Goal: Feedback & Contribution: Contribute content

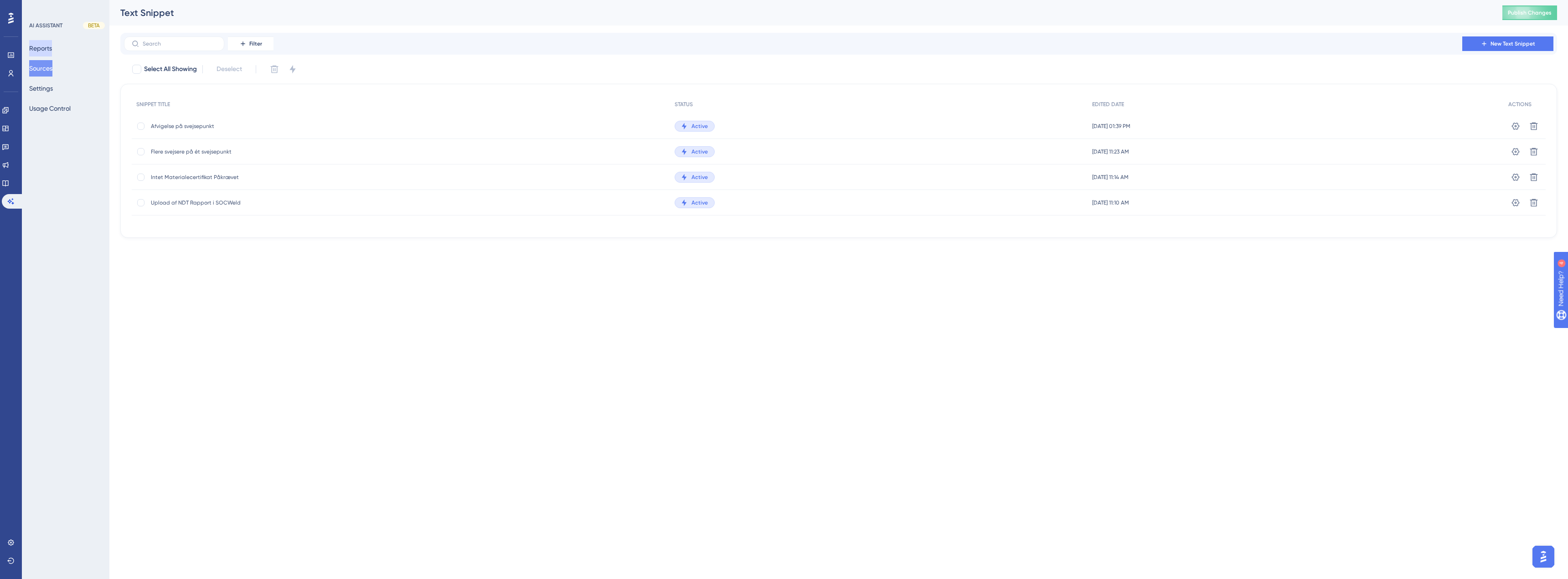
click at [45, 46] on button "Reports" at bounding box center [40, 48] width 23 height 16
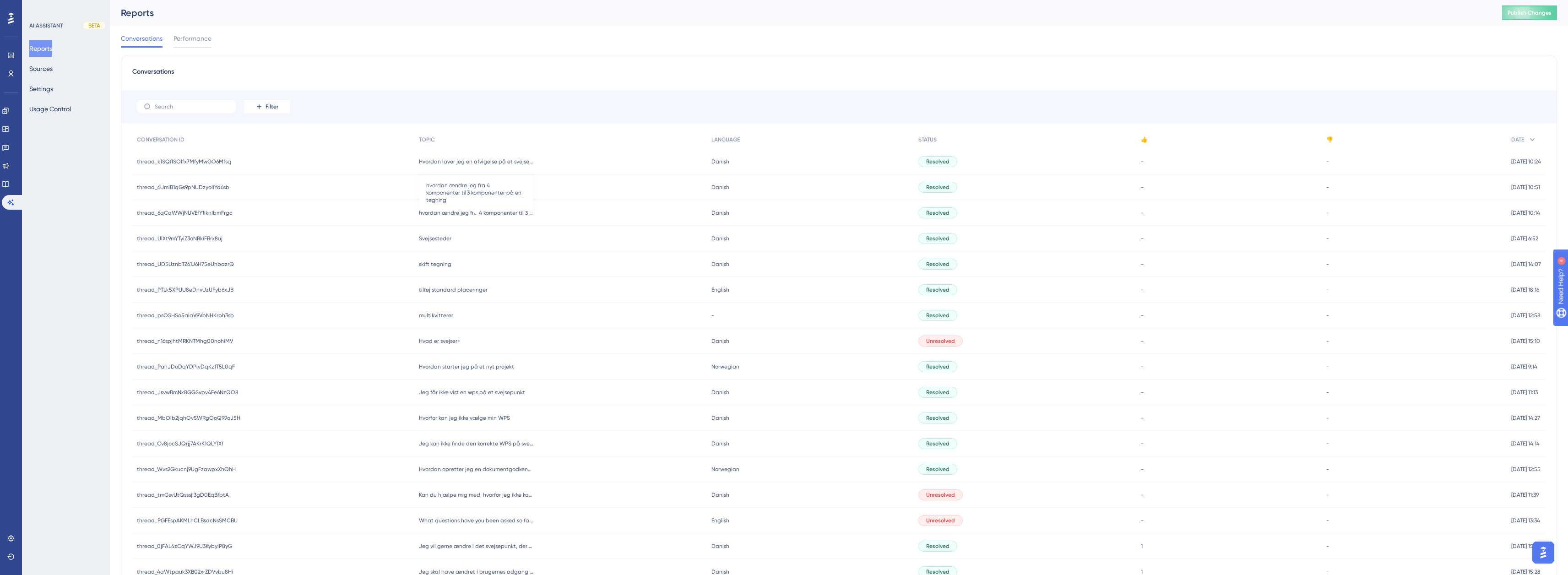
click at [472, 210] on span "hvordan ændre jeg fra 4 komponenter til 3 komponenter på en tegning" at bounding box center [476, 213] width 114 height 7
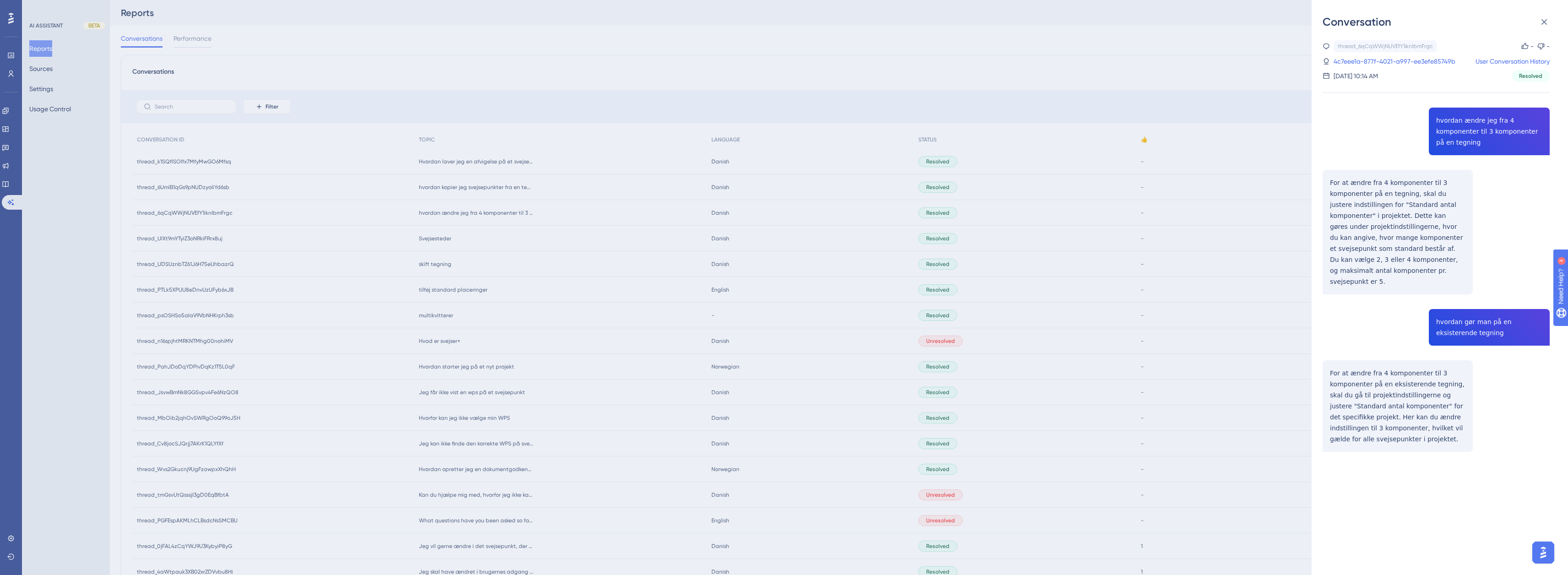
click at [1113, 252] on div "Conversation thread_6qCqWWjNUVEfY1iknIbmFrgc Copy - - 4c7eee1a-877f-4021-a997-e…" at bounding box center [784, 287] width 1568 height 575
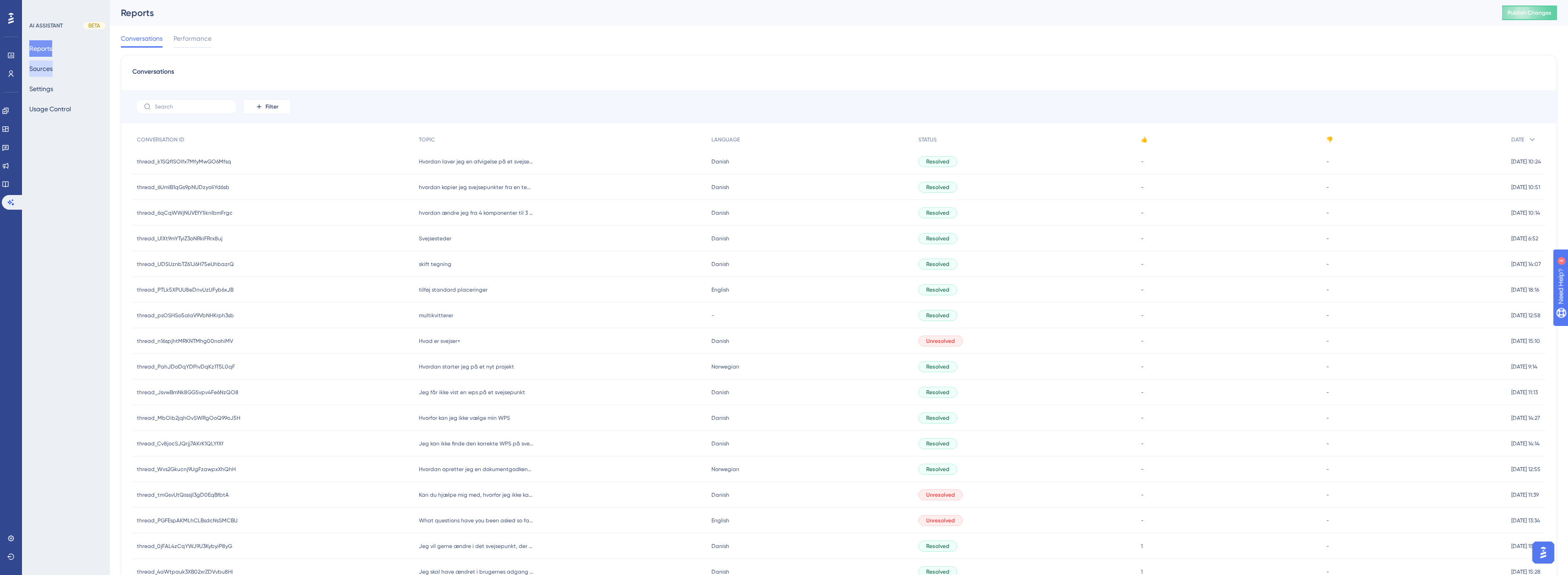
click at [53, 69] on button "Sources" at bounding box center [41, 68] width 23 height 16
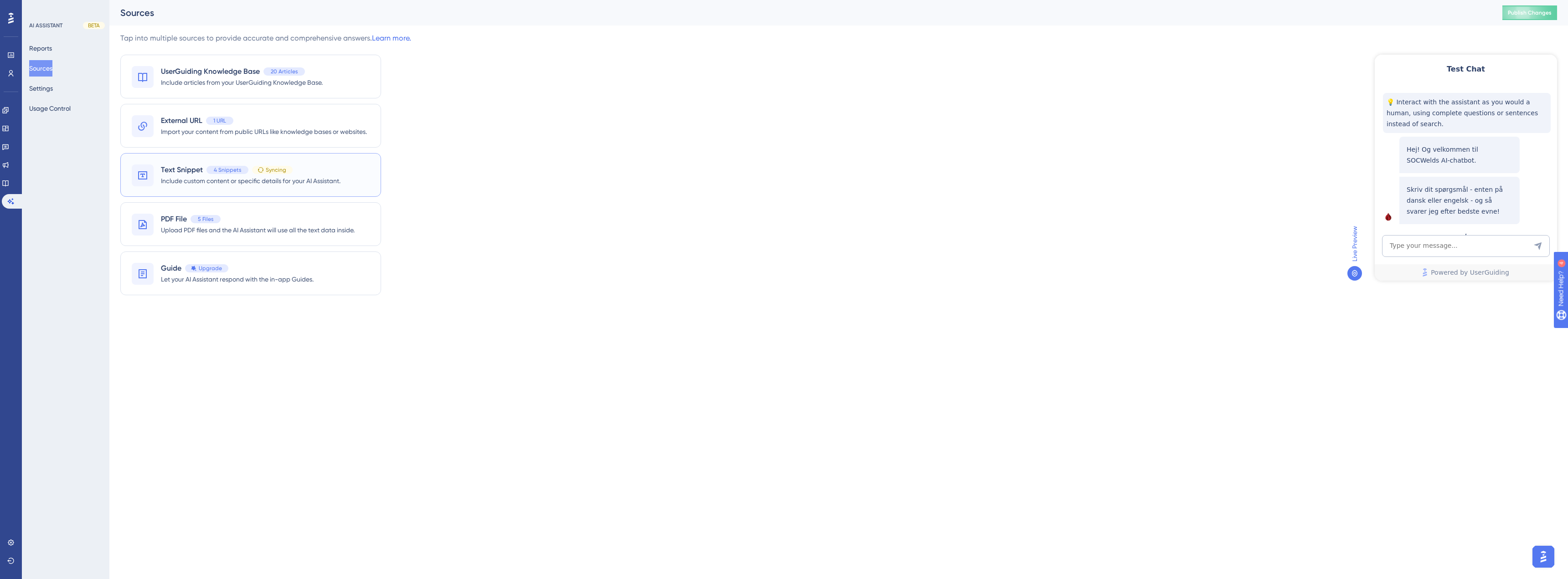
click at [327, 175] on div "Text Snippet 4 Snippets Syncing" at bounding box center [250, 170] width 180 height 11
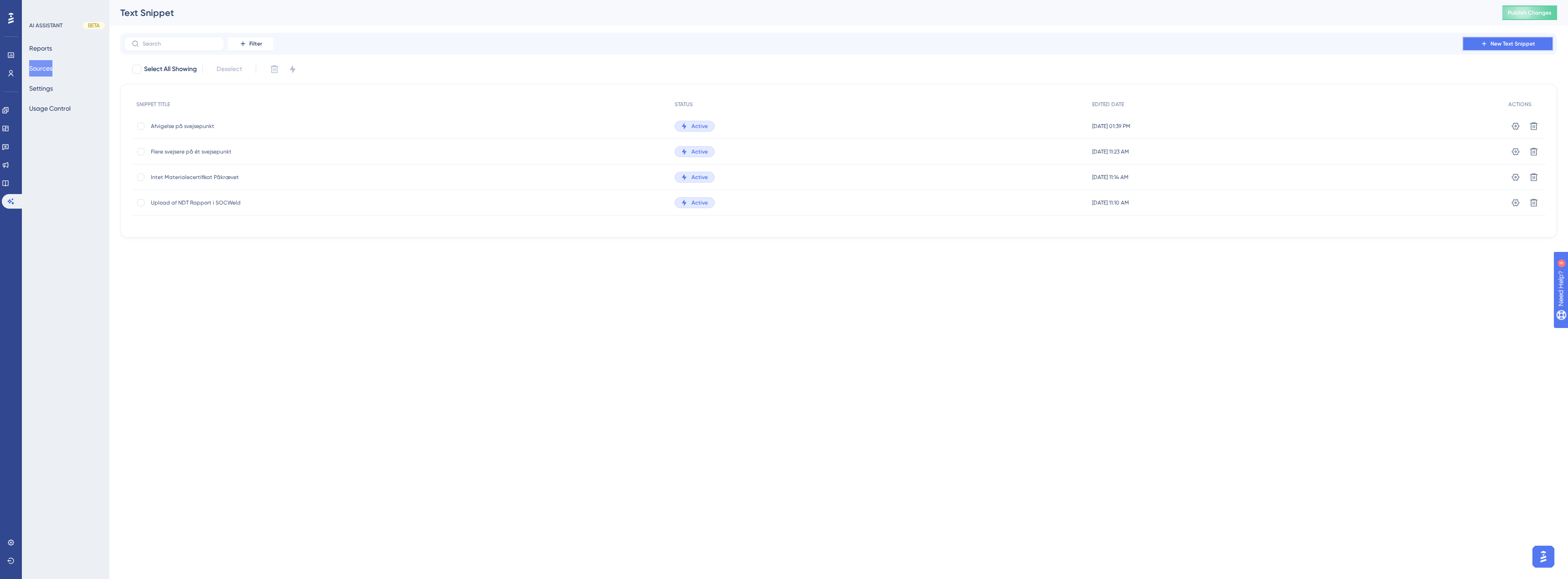
click at [1510, 44] on span "New Text Snippet" at bounding box center [1513, 44] width 44 height 7
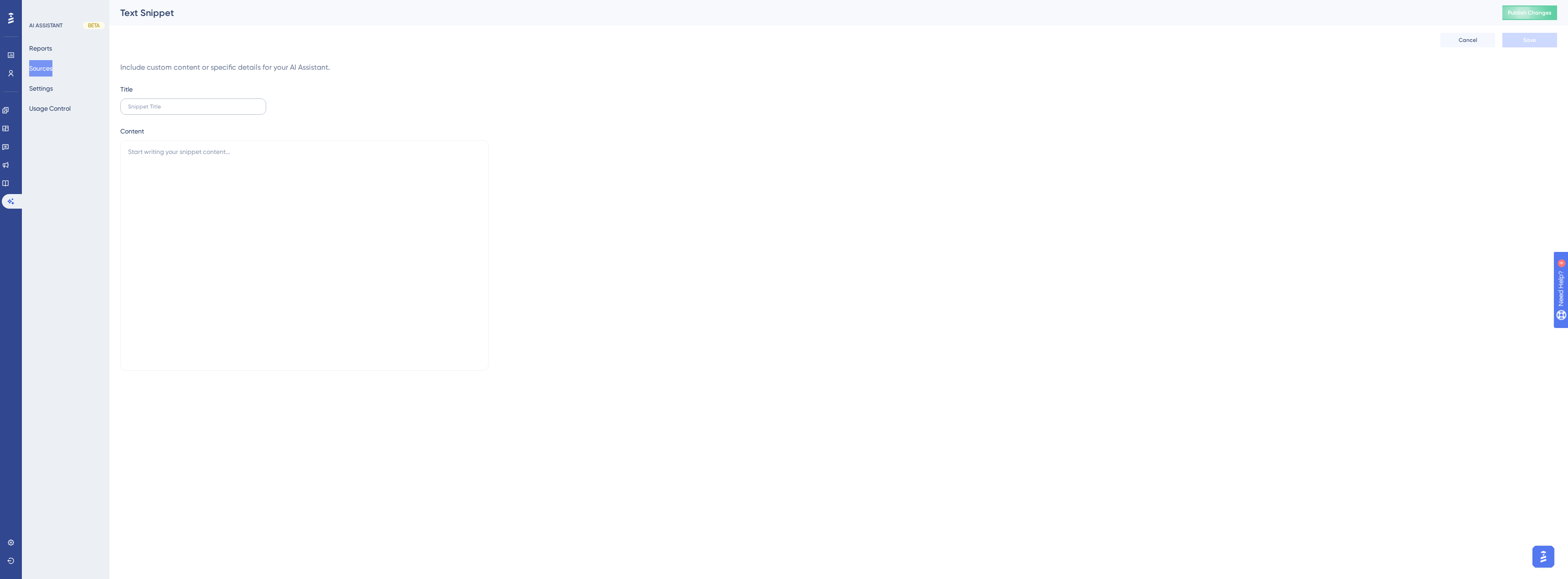
click at [177, 102] on label at bounding box center [194, 106] width 146 height 16
click at [177, 103] on input "text" at bounding box center [193, 106] width 130 height 6
type input "Ændring af antal komponenter"
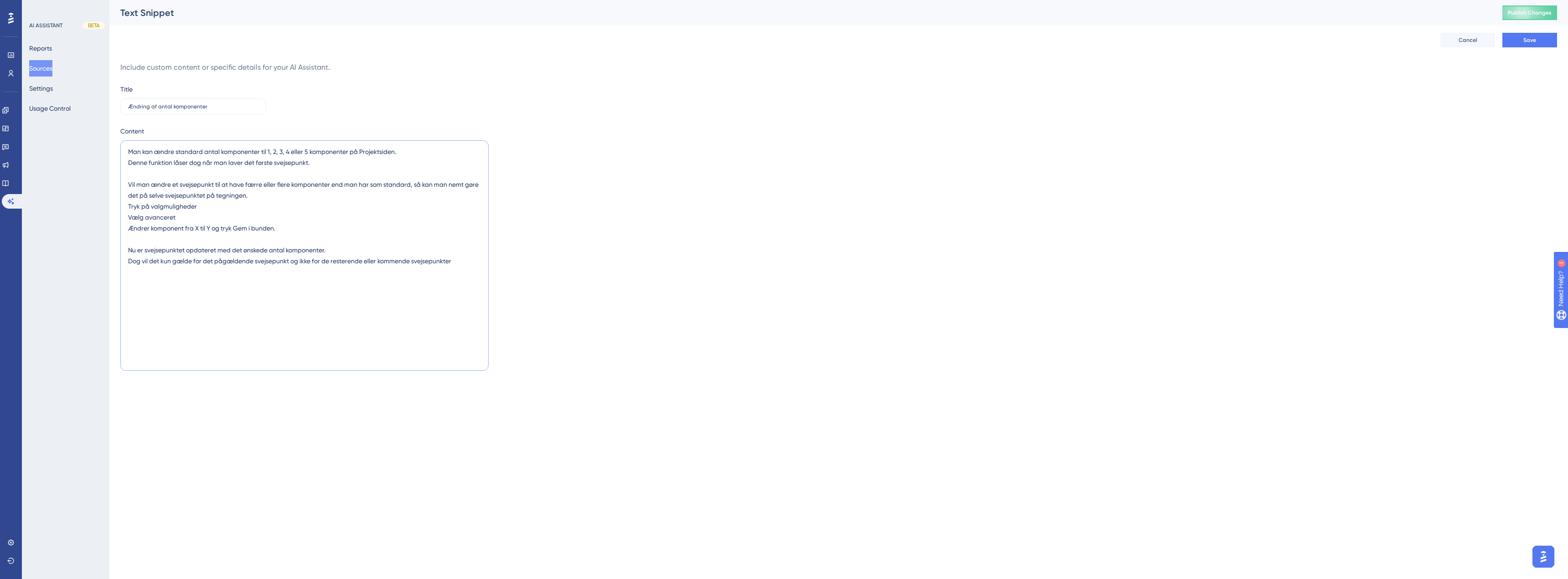
click at [344, 313] on textarea "Man kan ændre standard antal komponenter til 1, 2, 3, 4 eller 5 komponenter på …" at bounding box center [304, 255] width 368 height 231
paste textarea "Ændring af antal komponenter på et svejsepunkt På projektsiden kan du vælge et …"
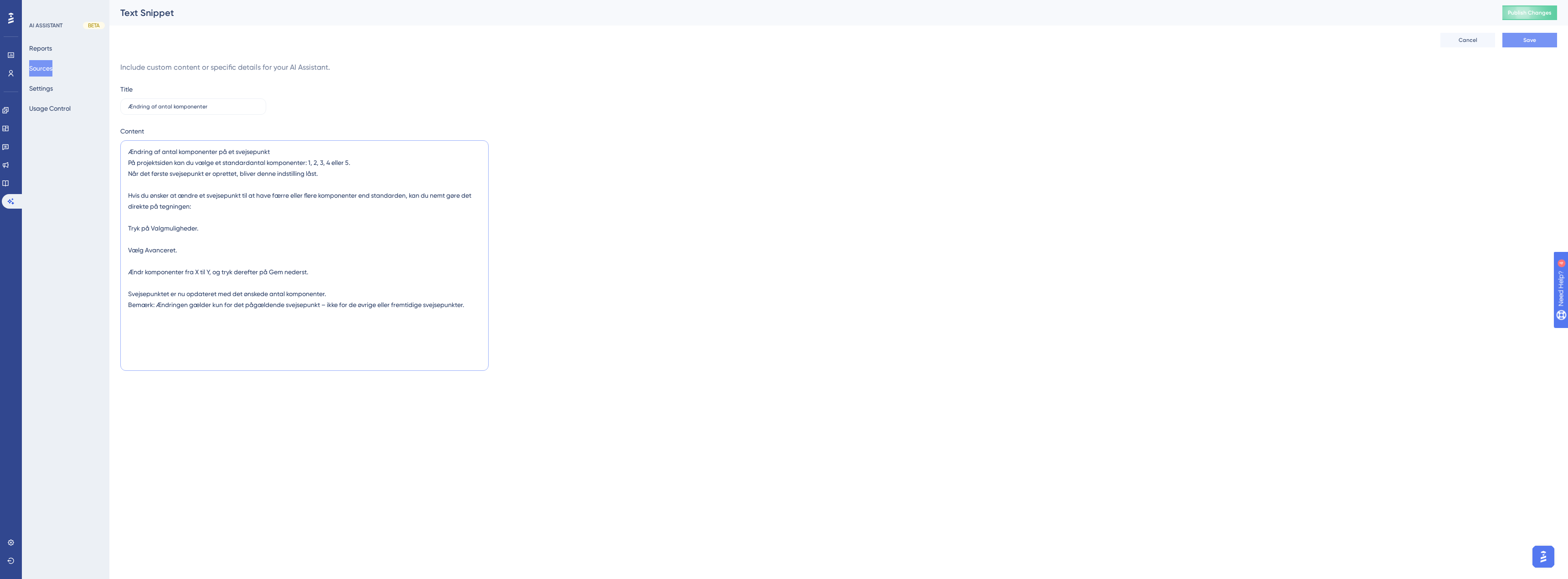
type textarea "Ændring af antal komponenter på et svejsepunkt På projektsiden kan du vælge et …"
click at [1532, 34] on button "Save" at bounding box center [1530, 40] width 55 height 15
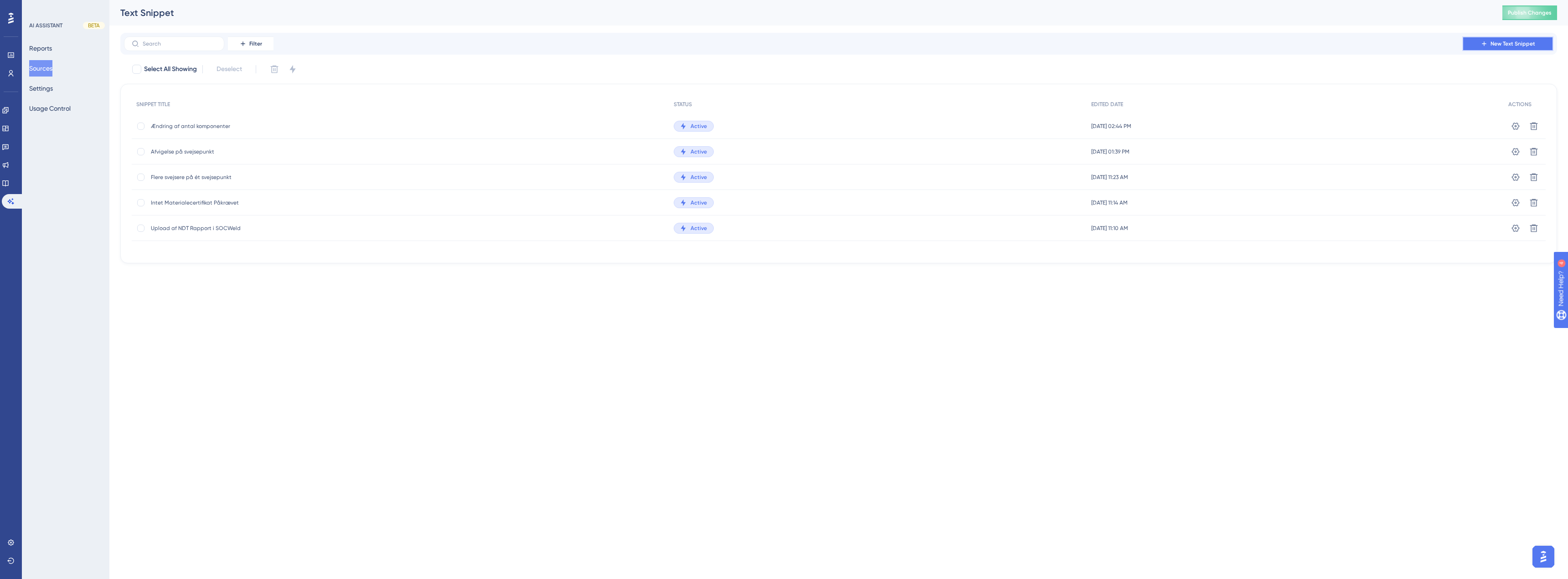
click at [1514, 43] on span "New Text Snippet" at bounding box center [1513, 44] width 44 height 7
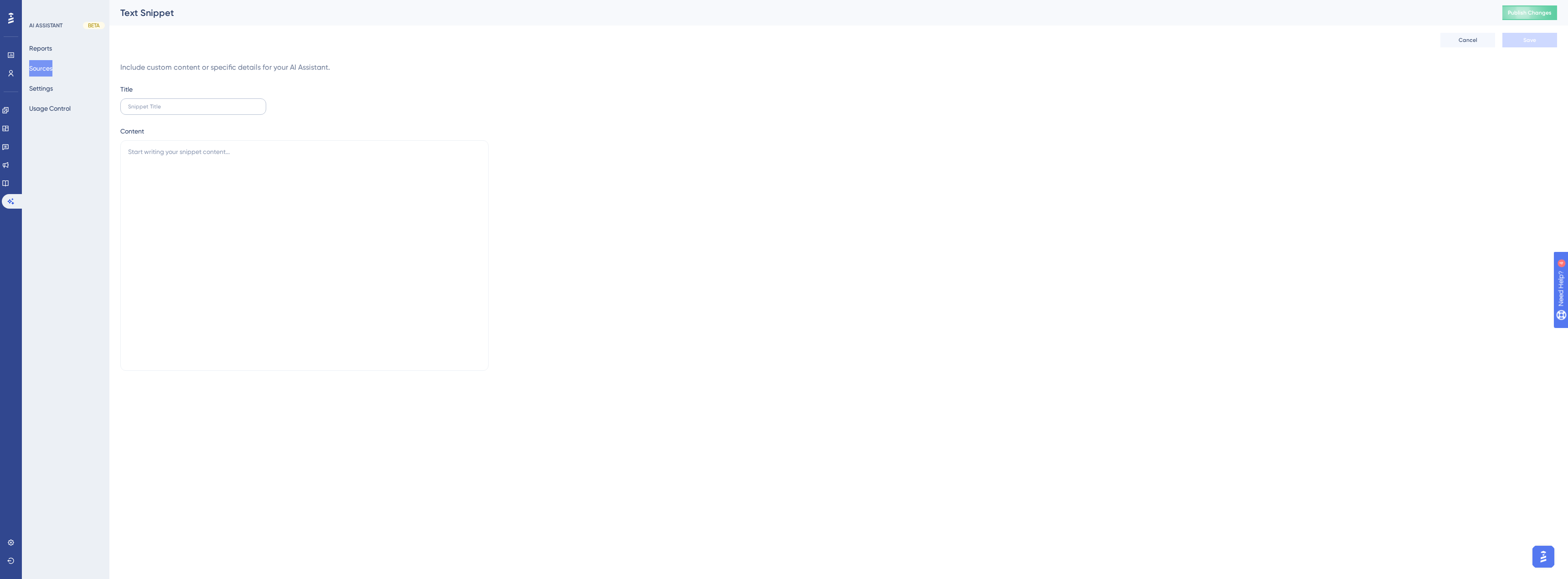
click at [212, 113] on label at bounding box center [194, 106] width 146 height 16
click at [212, 109] on input "text" at bounding box center [193, 106] width 130 height 6
type input "Længder på et svejsepunkt"
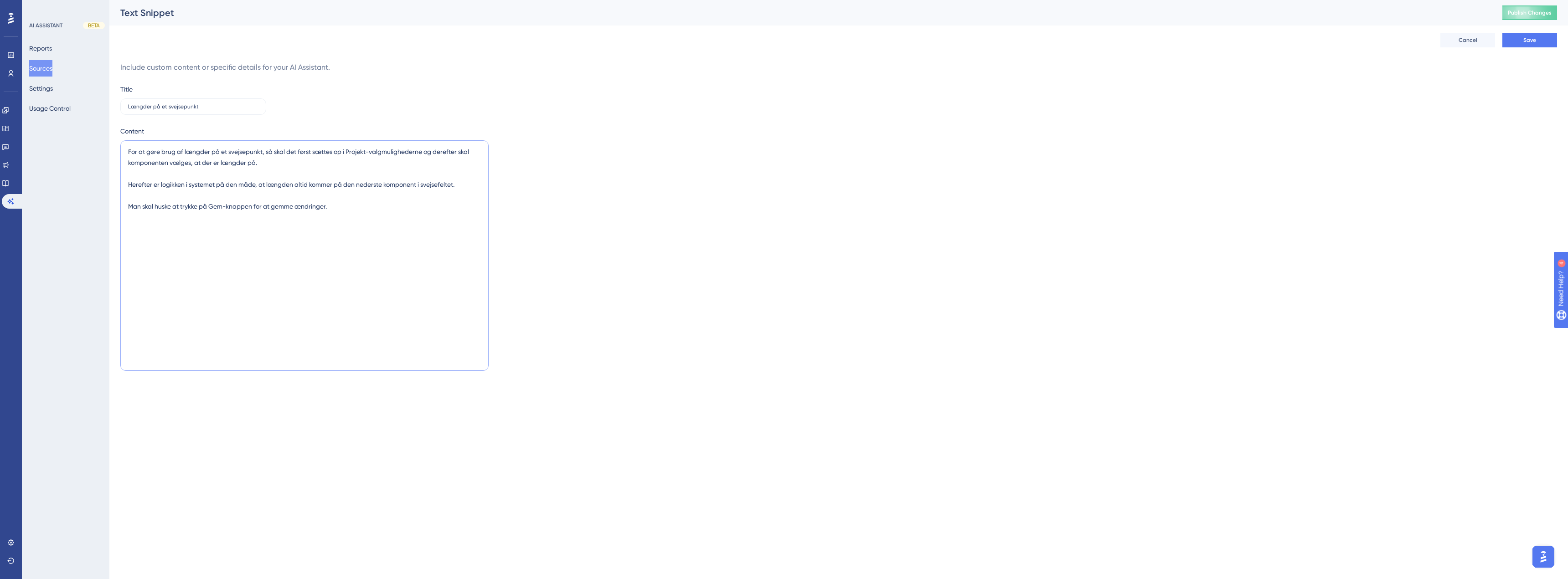
click at [371, 259] on textarea "For at gøre brug af længder på et svejsepunkt, så skal det først sættes op i Pr…" at bounding box center [304, 255] width 368 height 231
paste textarea "Brug af længder på et svejsepunkt For at kunne tilføje længder til et svejsepun…"
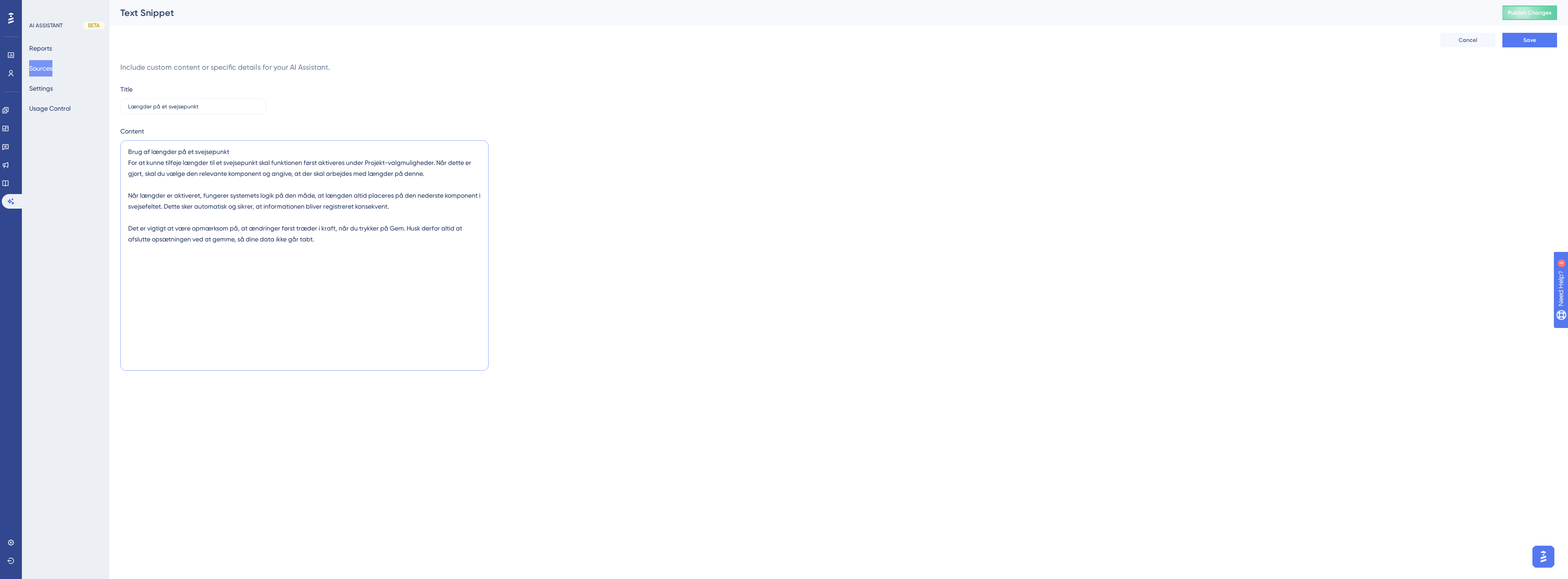
drag, startPoint x: 402, startPoint y: 207, endPoint x: 168, endPoint y: 207, distance: 234.0
click at [168, 207] on textarea "Brug af længder på et svejsepunkt For at kunne tilføje længder til et svejsepun…" at bounding box center [304, 255] width 368 height 231
type textarea "Brug af længder på et svejsepunkt For at kunne tilføje længder til et svejsepun…"
click at [1524, 38] on span "Save" at bounding box center [1530, 40] width 13 height 7
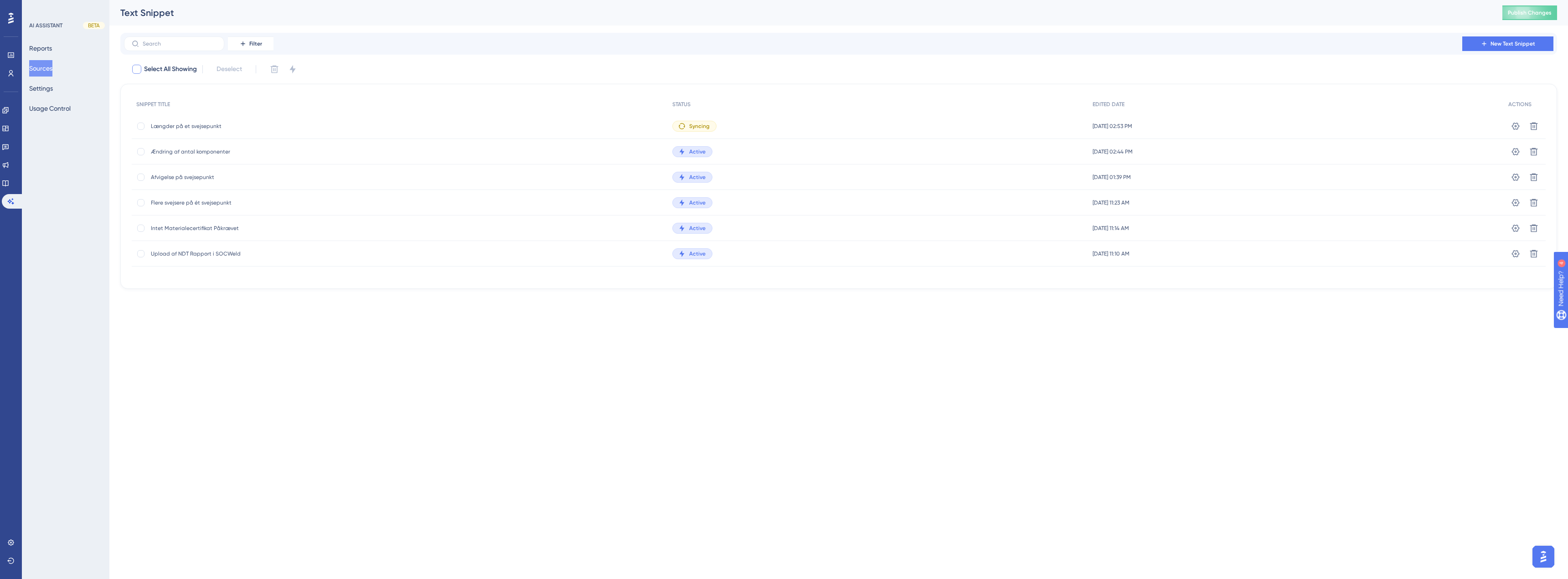
click at [168, 70] on span "Select All Showing" at bounding box center [170, 69] width 53 height 11
checkbox input "true"
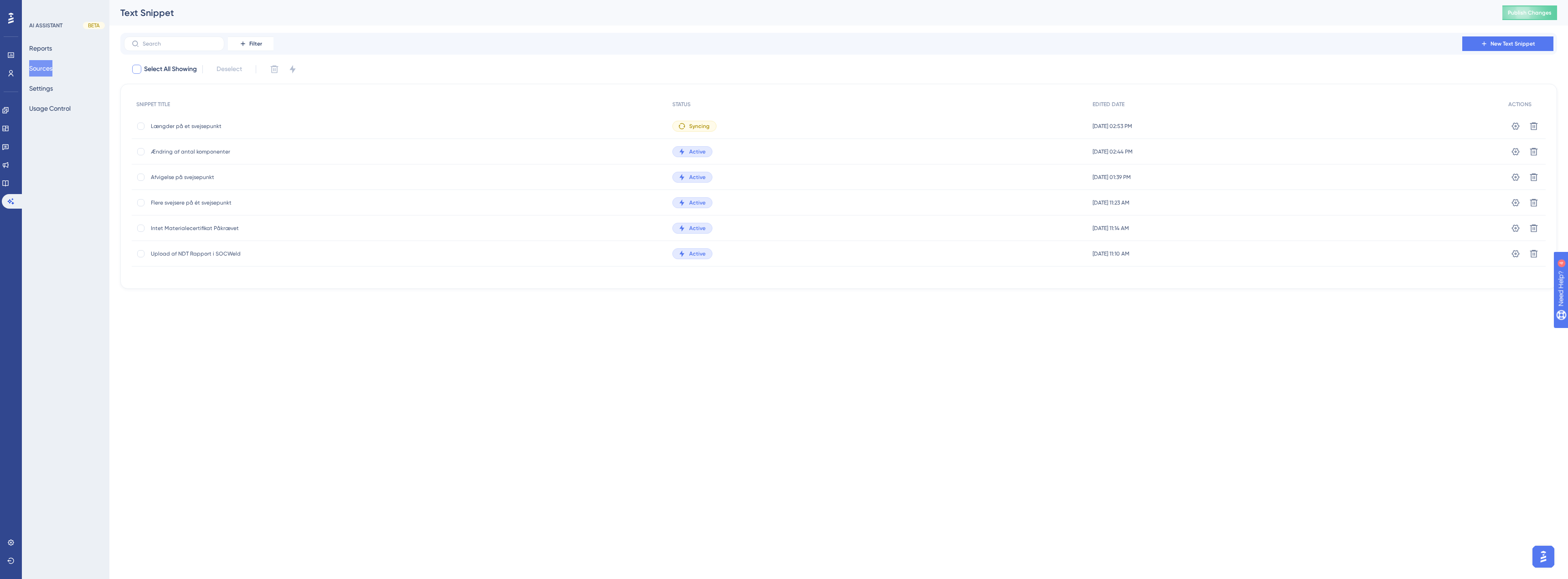
checkbox input "true"
click at [138, 69] on icon at bounding box center [137, 70] width 5 height 4
checkbox input "false"
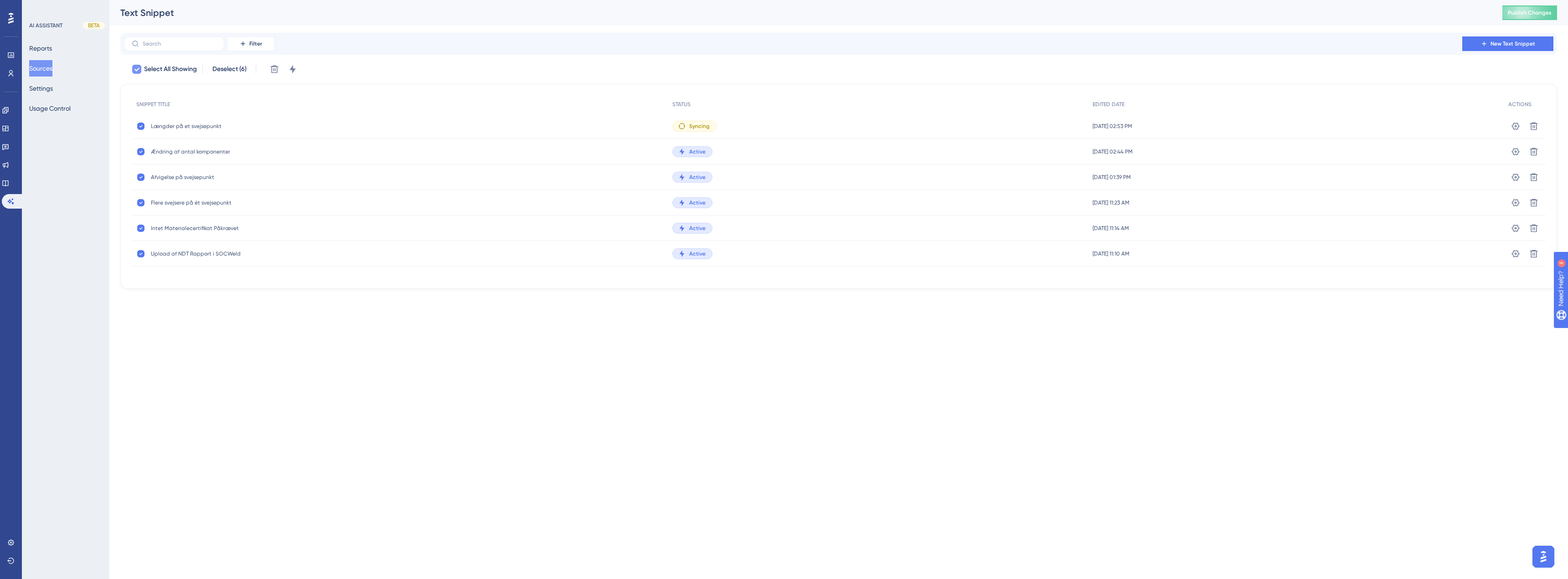
checkbox input "false"
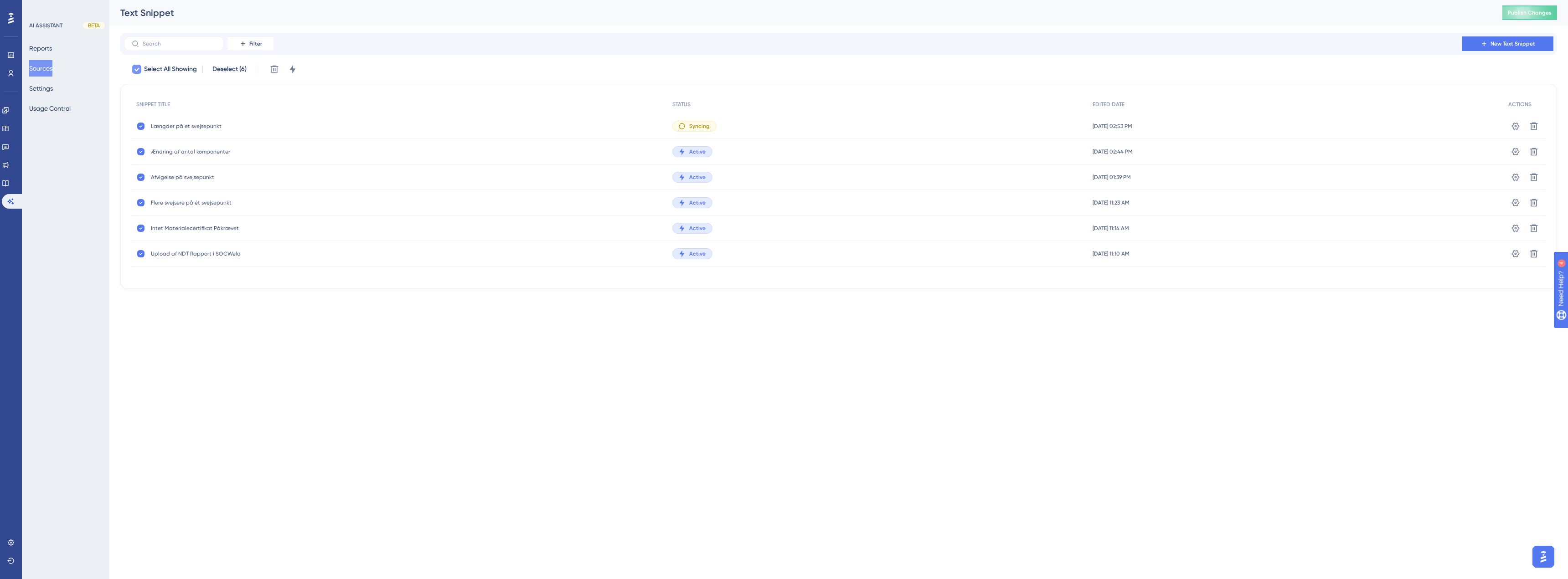
checkbox input "false"
click at [1517, 130] on icon at bounding box center [1516, 126] width 8 height 7
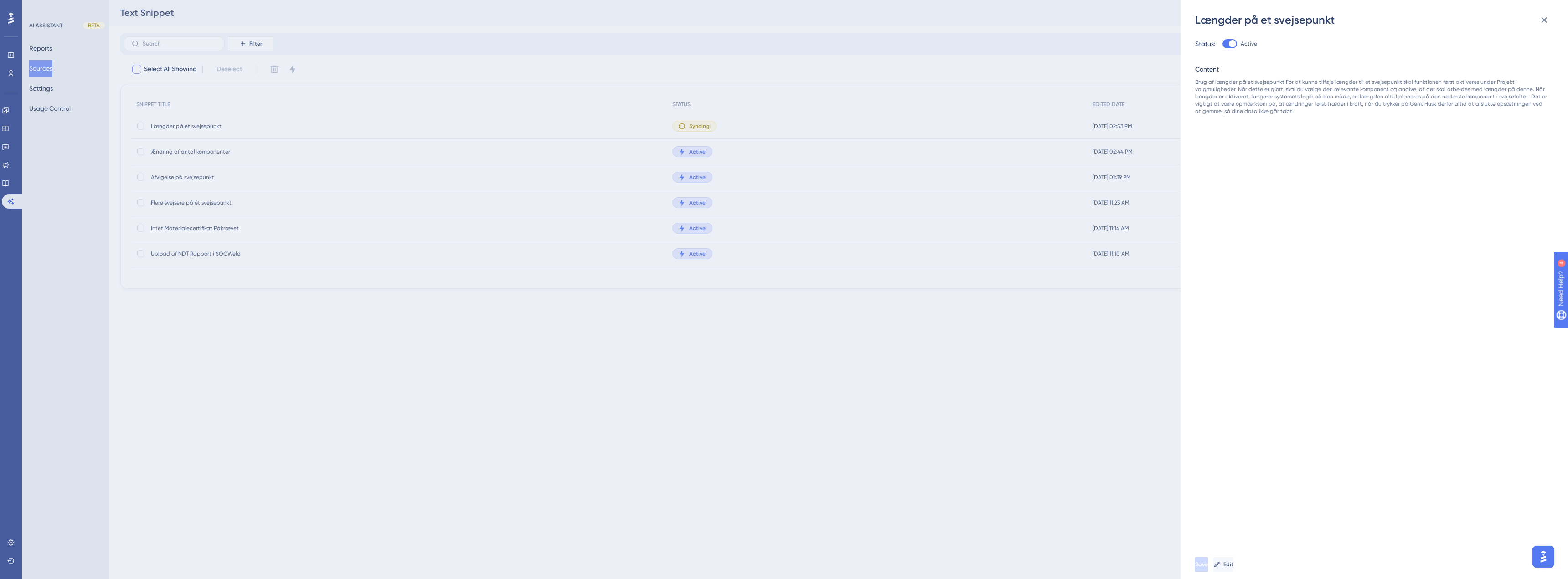
click at [1142, 396] on div "Længder på et svejsepunkt Status: Active Content Brug af længder på et svejsepu…" at bounding box center [784, 290] width 1568 height 579
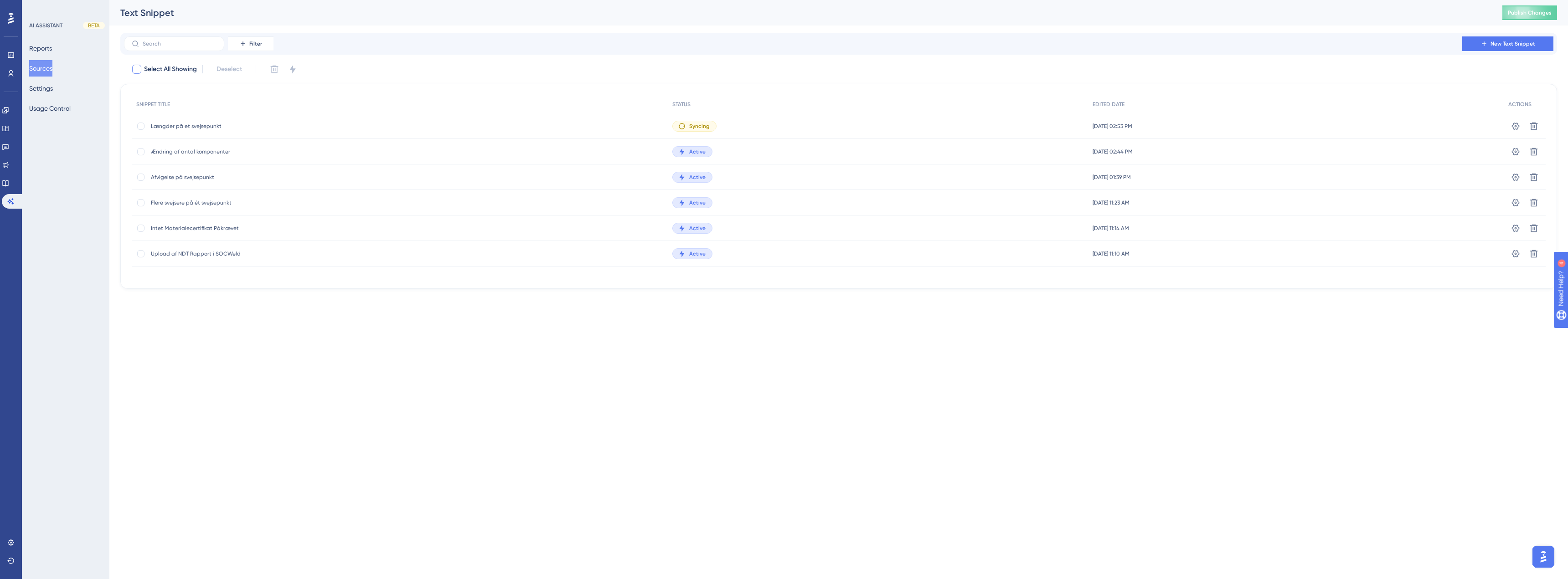
click at [542, 0] on html "Performance Users Engagement Widgets Feedback Product Updates Knowledge Base AI…" at bounding box center [784, 0] width 1568 height 0
click at [1507, 39] on button "New Text Snippet" at bounding box center [1508, 44] width 91 height 15
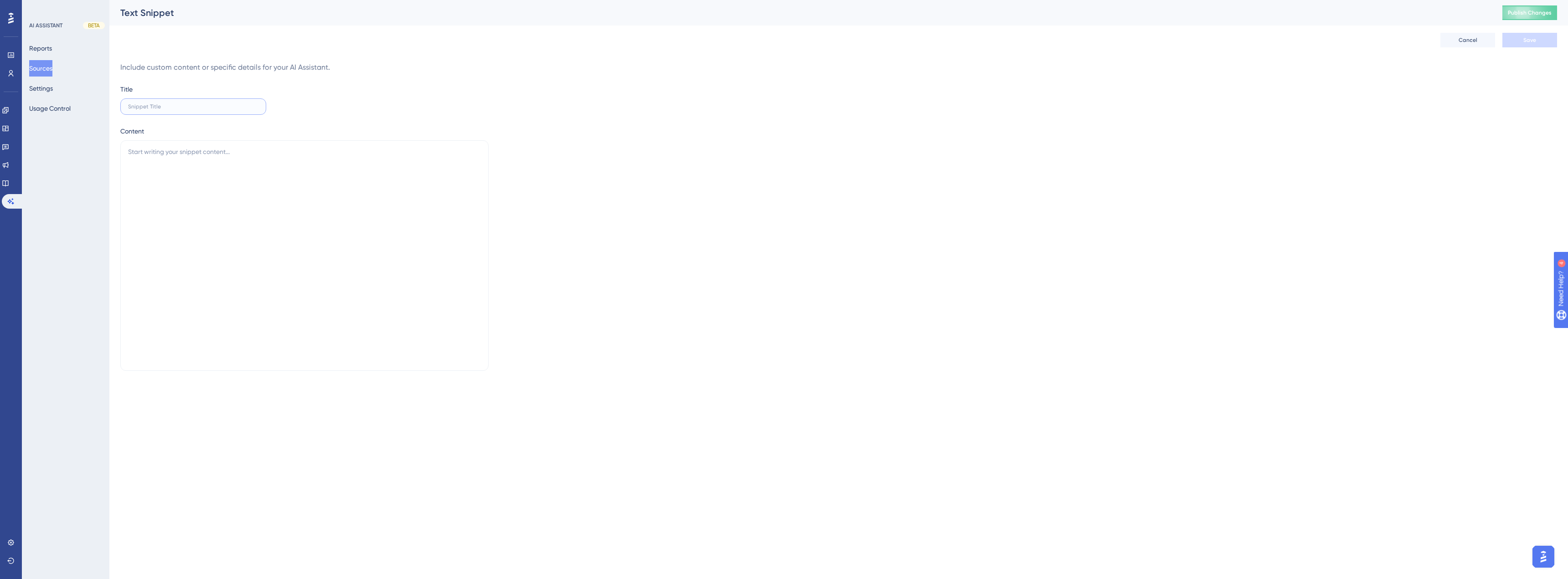
click at [176, 109] on input "text" at bounding box center [193, 106] width 130 height 6
type input "Fritekst på et svejsepunkt"
click at [197, 199] on textarea at bounding box center [304, 255] width 368 height 231
paste textarea "Brug af fritekst på et svejsepunkt For at kunne tilføje fritekst til et svejsep…"
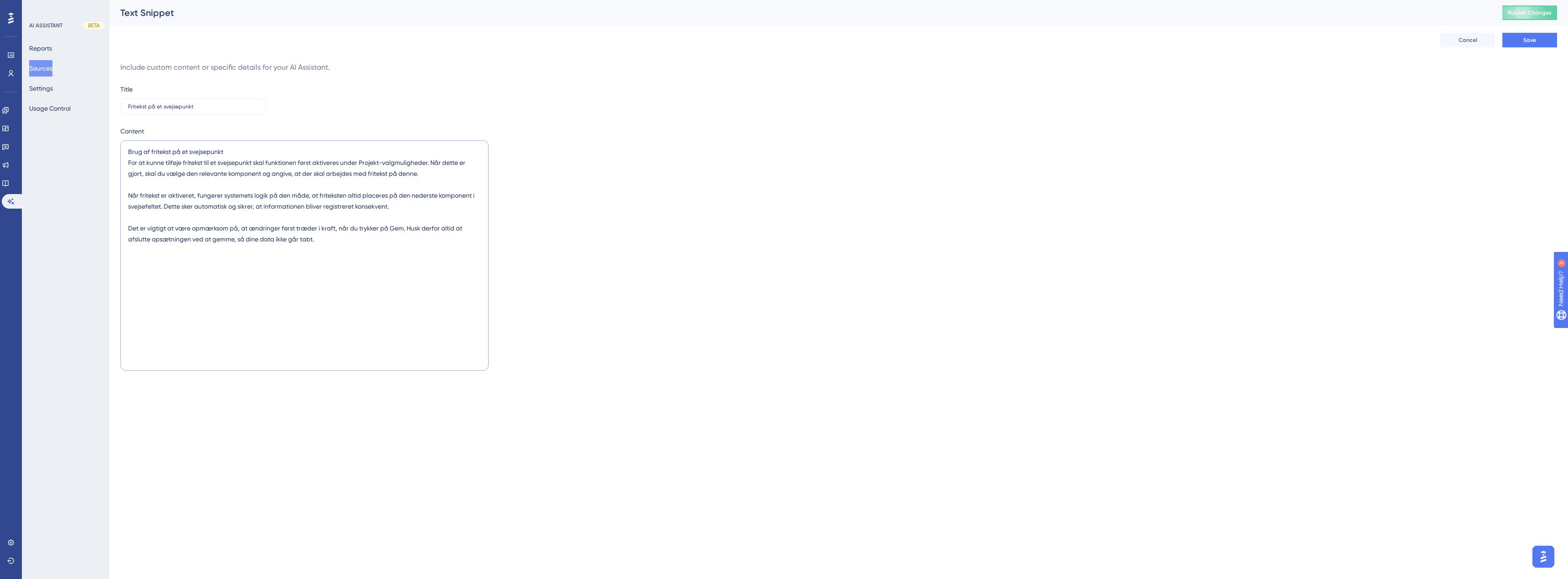
drag, startPoint x: 396, startPoint y: 206, endPoint x: 175, endPoint y: 209, distance: 221.0
click at [175, 209] on textarea "Brug af fritekst på et svejsepunkt For at kunne tilføje fritekst til et svejsep…" at bounding box center [304, 255] width 368 height 231
click at [181, 197] on textarea "Brug af fritekst på et svejsepunkt For at kunne tilføje fritekst til et svejsep…" at bounding box center [304, 255] width 368 height 231
drag, startPoint x: 390, startPoint y: 207, endPoint x: 198, endPoint y: 198, distance: 192.2
click at [198, 198] on textarea "Brug af fritekst på et svejsepunkt For at kunne tilføje fritekst til et svejsep…" at bounding box center [304, 255] width 368 height 231
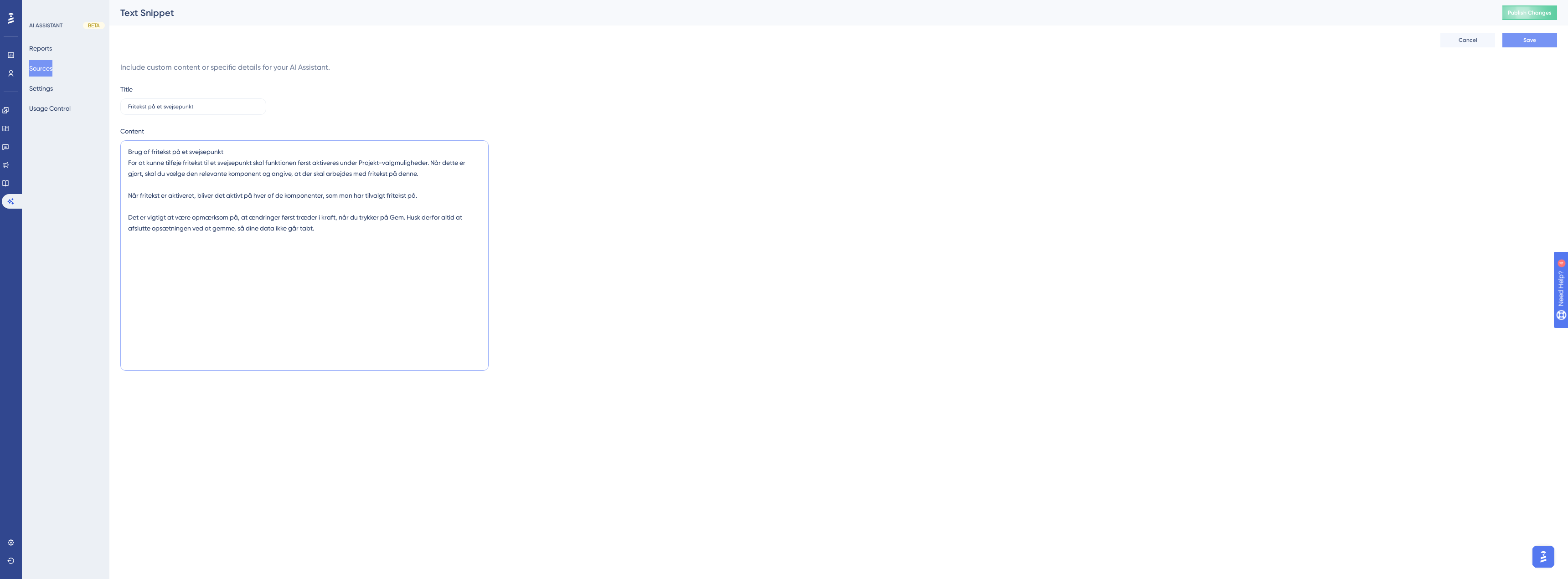
type textarea "Brug af fritekst på et svejsepunkt For at kunne tilføje fritekst til et svejsep…"
click at [1531, 36] on span "Save" at bounding box center [1530, 40] width 13 height 7
